Goal: Navigation & Orientation: Find specific page/section

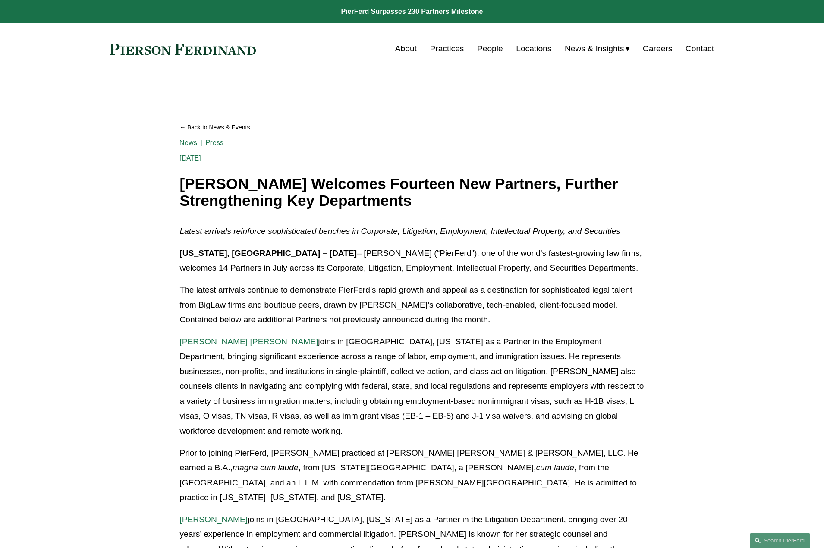
click at [191, 49] on link at bounding box center [183, 49] width 146 height 11
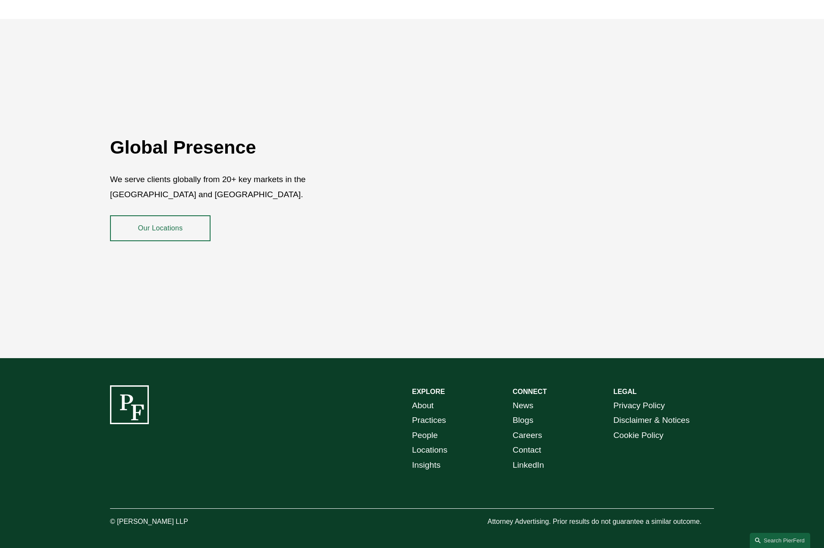
scroll to position [1564, 0]
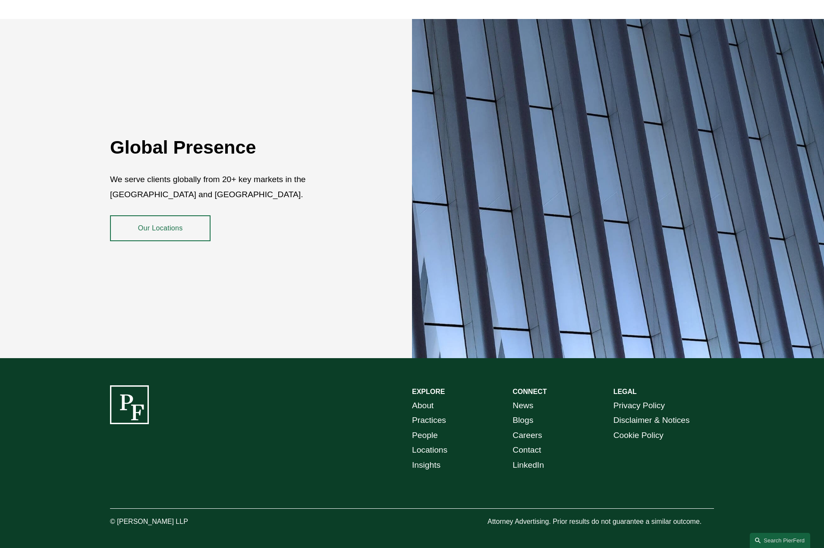
click at [191, 226] on link "Our Locations" at bounding box center [160, 228] width 100 height 26
